Goal: Task Accomplishment & Management: Complete application form

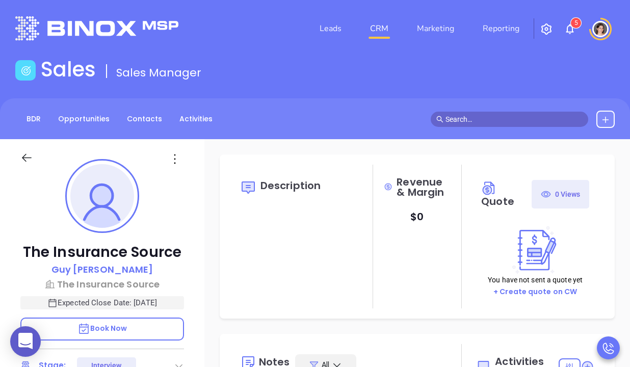
type input "[DATE]"
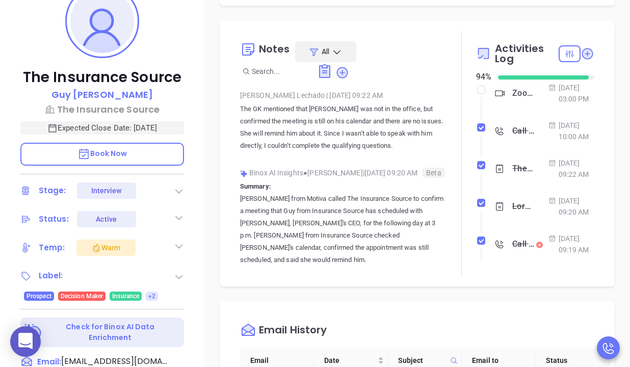
scroll to position [139, 0]
type input "[PERSON_NAME]"
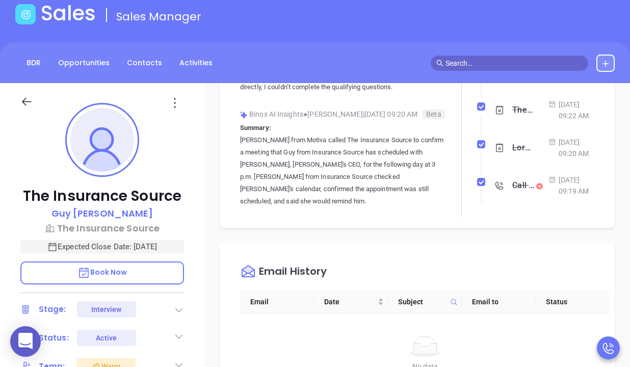
scroll to position [0, 0]
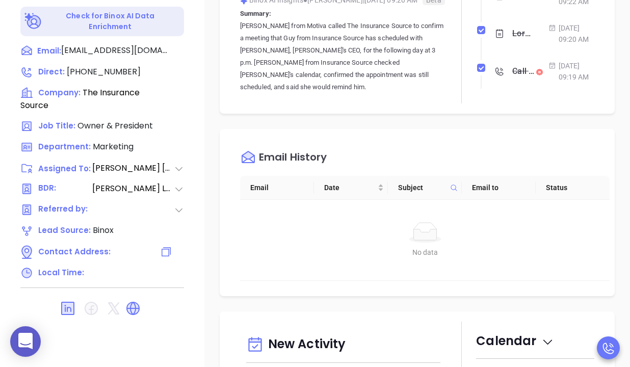
click at [58, 252] on span "Contact Address:" at bounding box center [74, 251] width 72 height 11
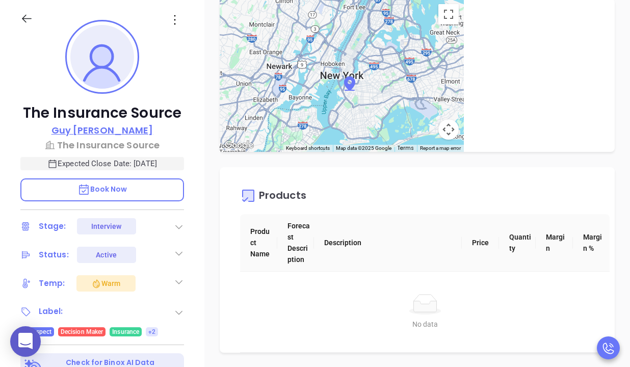
click at [105, 126] on p "Guy Furay" at bounding box center [102, 130] width 102 height 14
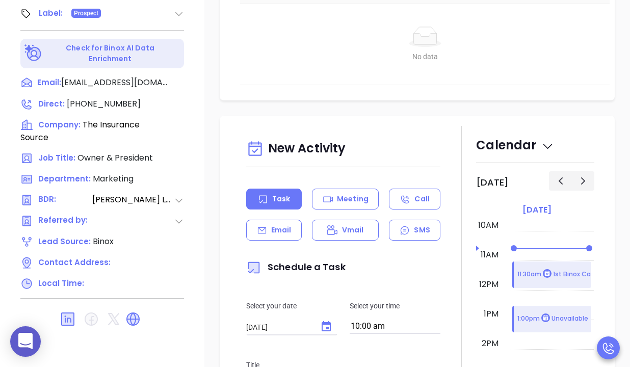
type input "[PERSON_NAME]"
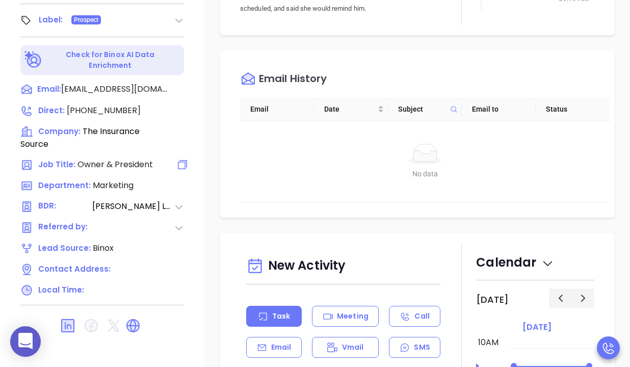
scroll to position [486, 0]
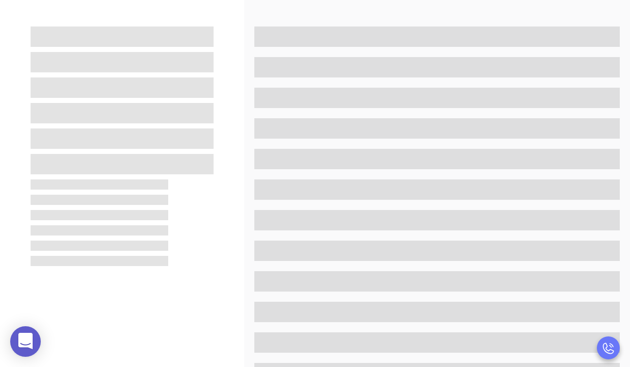
scroll to position [139, 0]
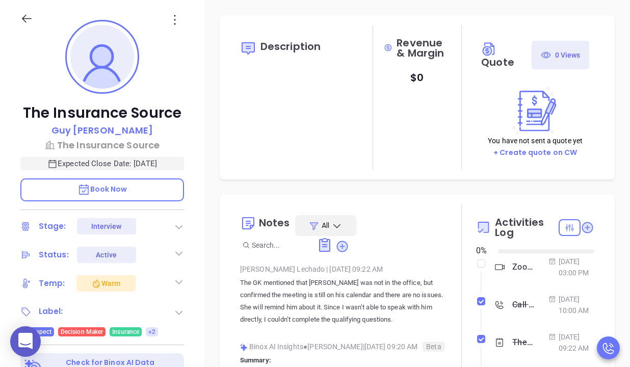
type input "08/20/2025"
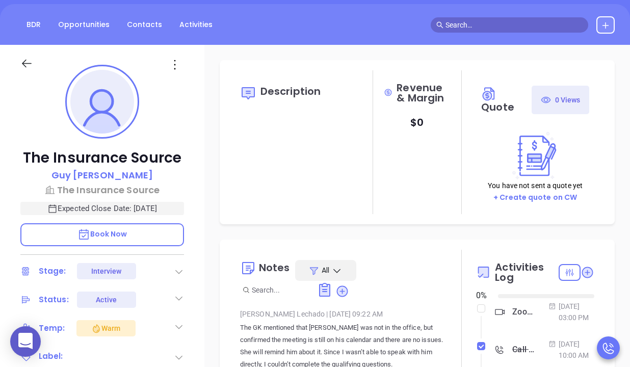
scroll to position [296, 0]
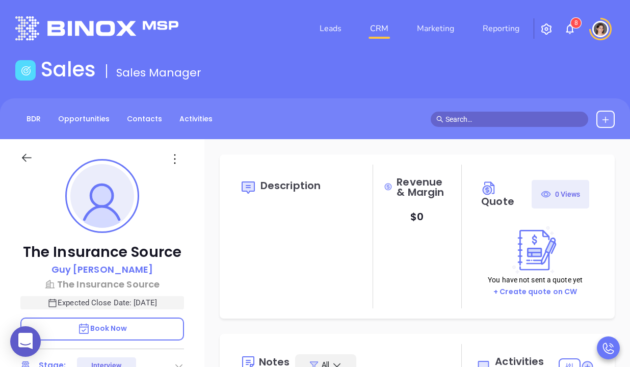
type input "[PERSON_NAME]"
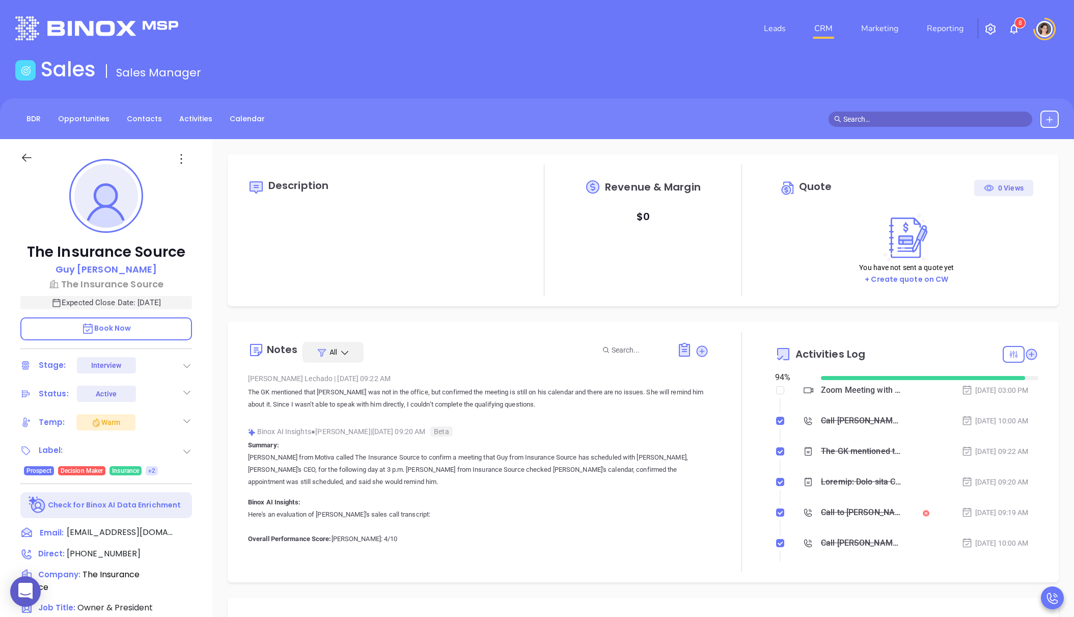
click at [129, 28] on img at bounding box center [96, 28] width 163 height 24
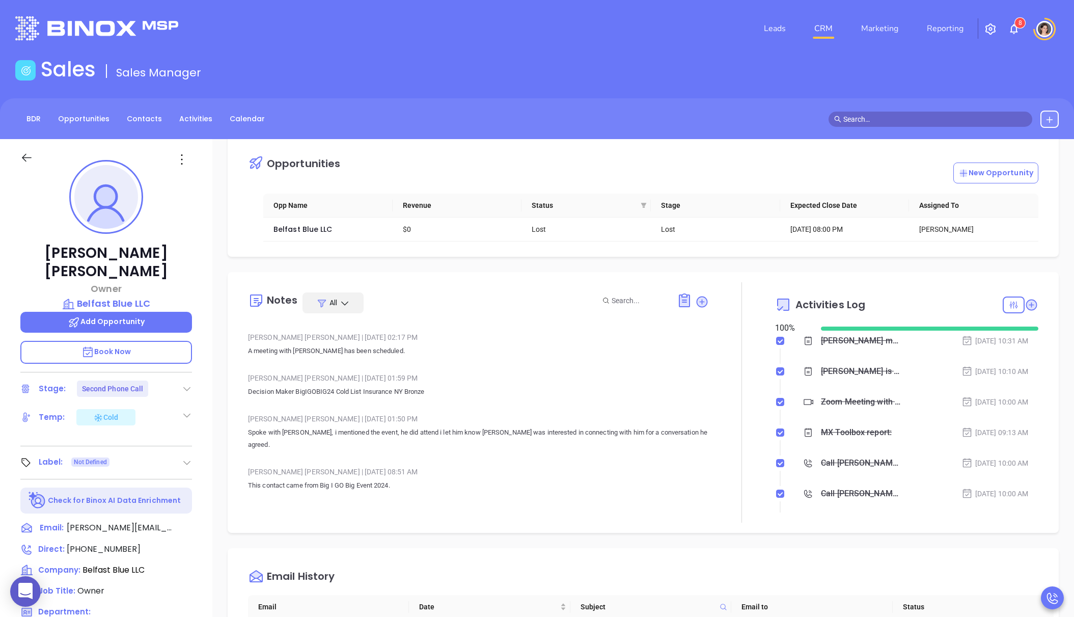
scroll to position [296, 0]
